Goal: Information Seeking & Learning: Learn about a topic

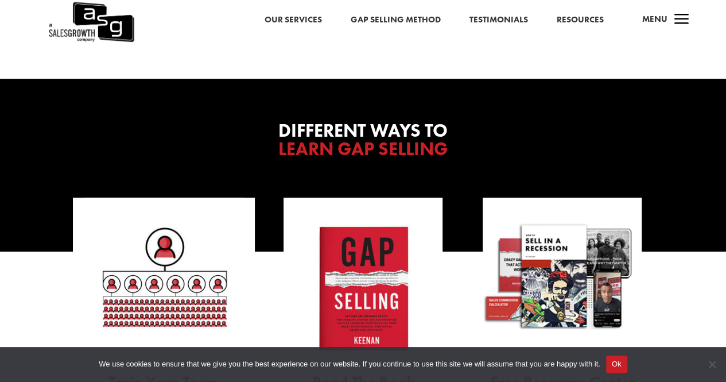
scroll to position [2527, 0]
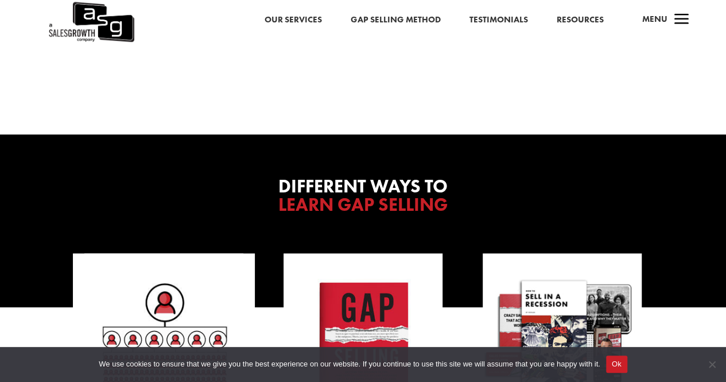
click at [398, 17] on link "Gap Selling Method" at bounding box center [395, 20] width 90 height 15
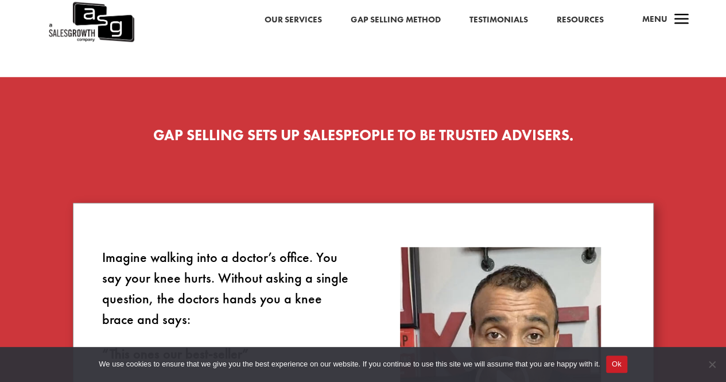
scroll to position [402, 0]
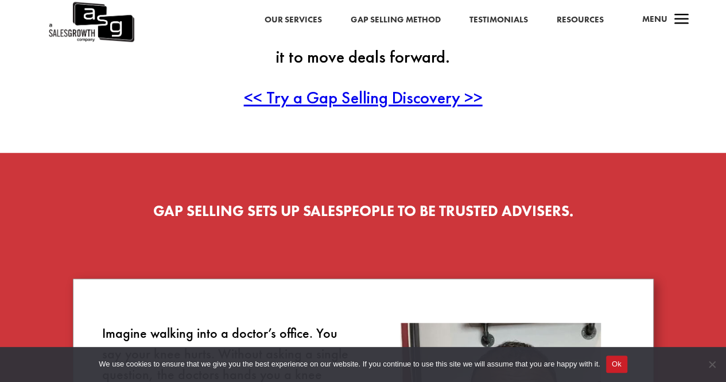
click at [338, 103] on span "<< Try a Gap Selling Discovery >>" at bounding box center [363, 97] width 239 height 22
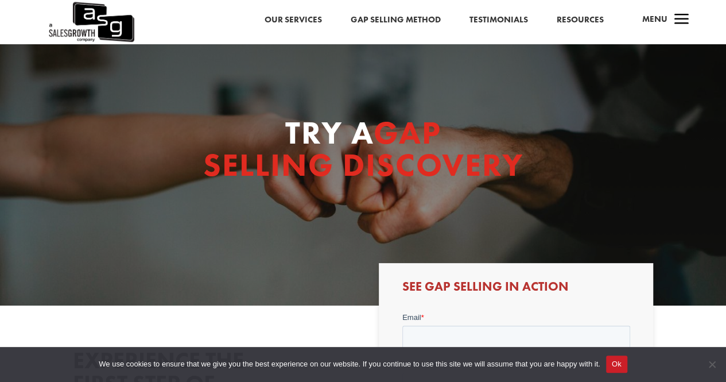
click at [495, 21] on link "Testimonials" at bounding box center [499, 20] width 59 height 15
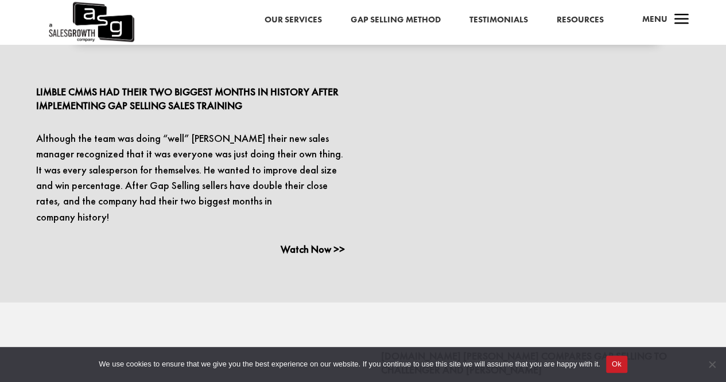
scroll to position [1550, 0]
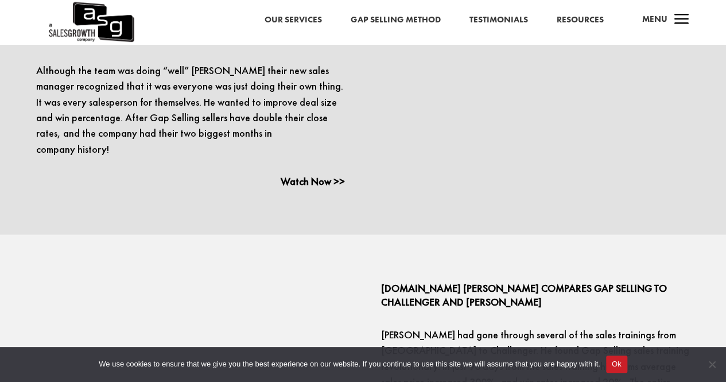
click at [582, 13] on link "Resources" at bounding box center [579, 20] width 47 height 15
